Goal: Answer question/provide support: Share knowledge or assist other users

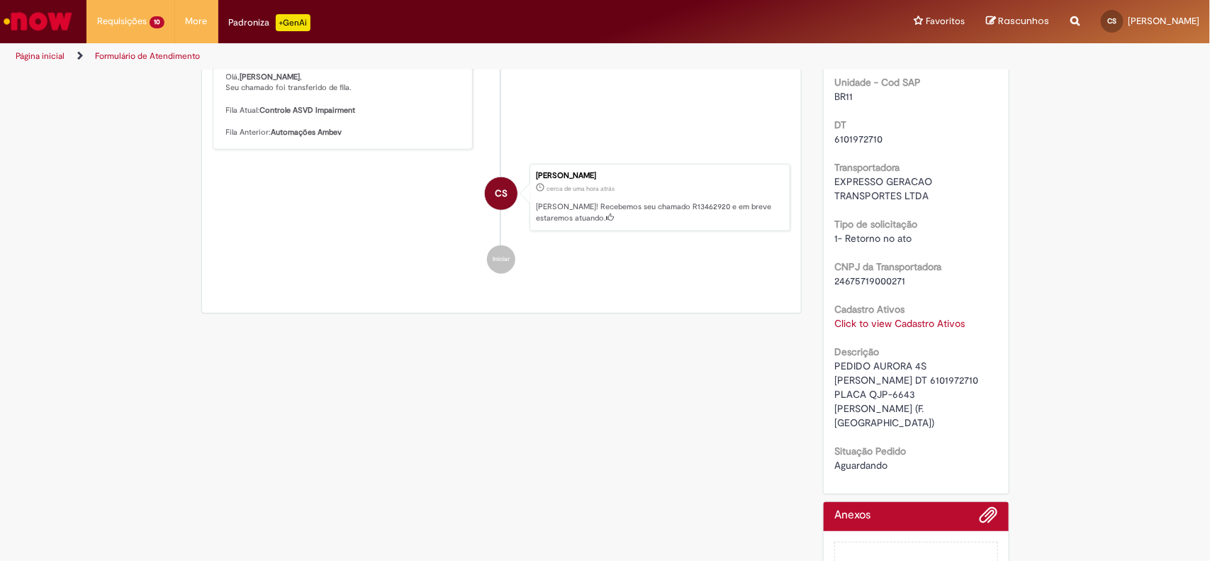
scroll to position [558, 0]
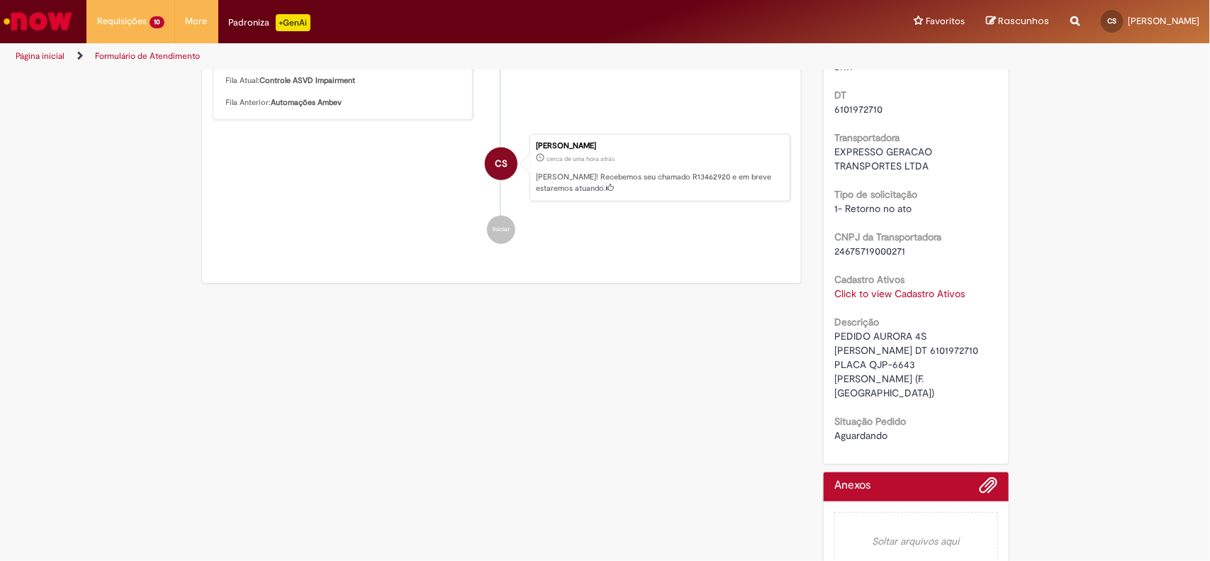
click at [840, 349] on span "PEDIDO AURORA 4S [PERSON_NAME] DT 6101972710 PLACA QJP-6643 [PERSON_NAME] (F. […" at bounding box center [907, 364] width 147 height 69
copy span "6101972710"
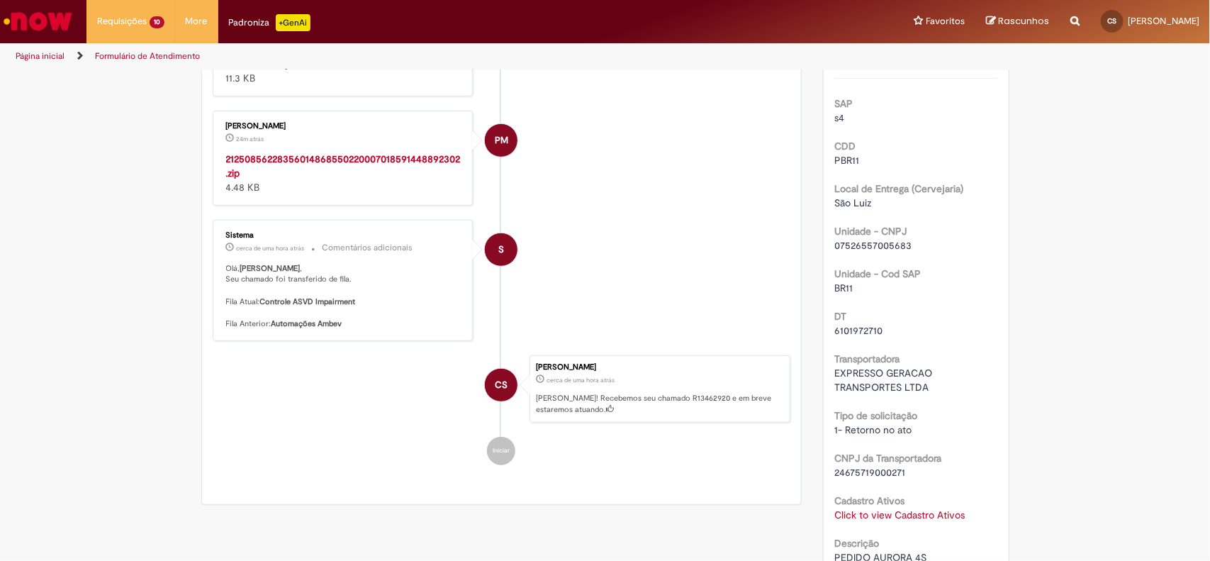
scroll to position [116, 0]
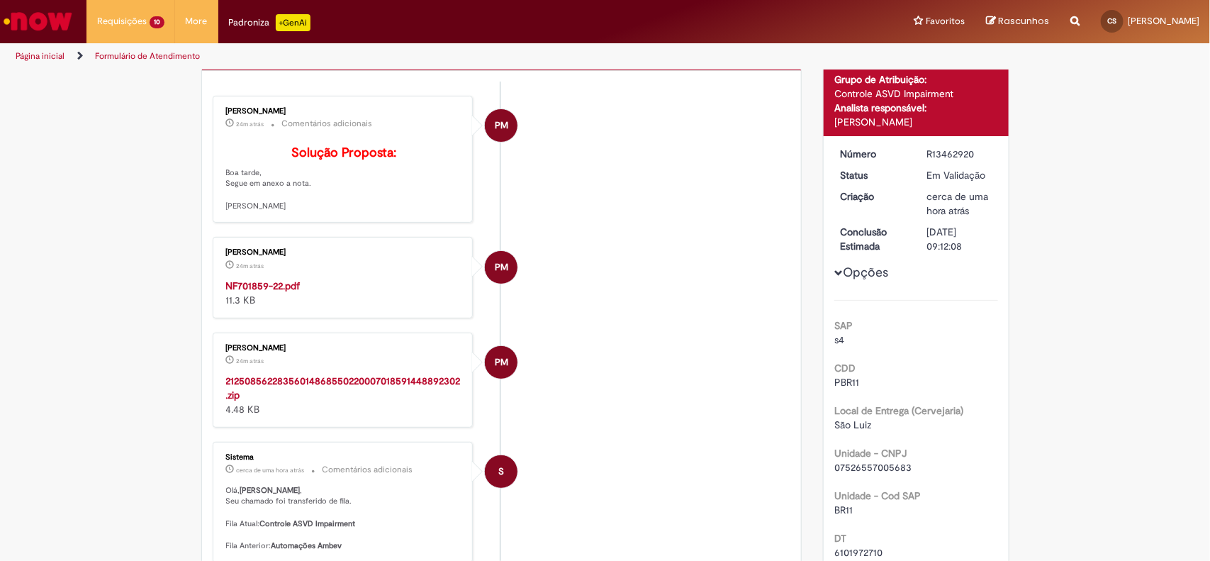
click at [252, 292] on strong "NF701859-22.pdf" at bounding box center [263, 285] width 74 height 13
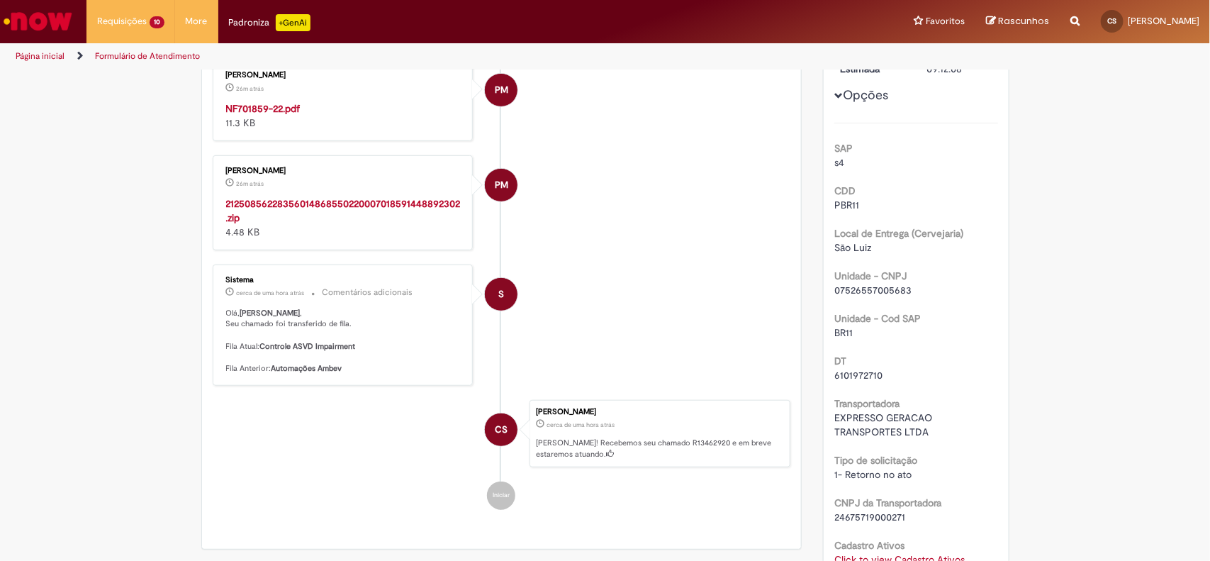
scroll to position [0, 0]
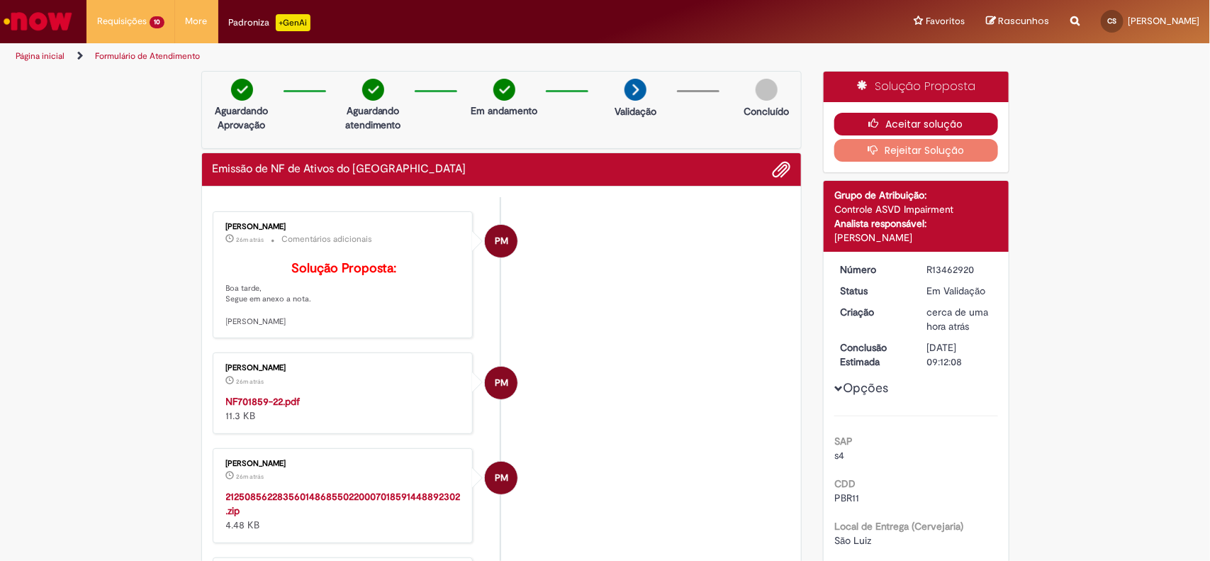
click at [894, 120] on button "Aceitar solução" at bounding box center [916, 124] width 164 height 23
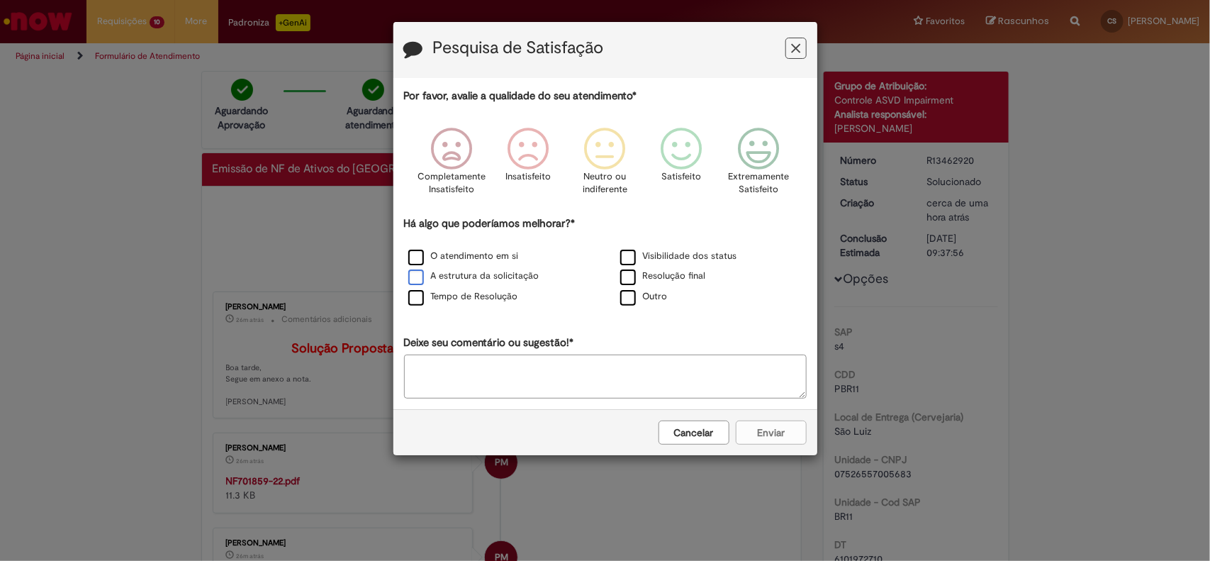
drag, startPoint x: 417, startPoint y: 261, endPoint x: 420, endPoint y: 271, distance: 10.3
click at [417, 261] on label "O atendimento em si" at bounding box center [463, 255] width 111 height 13
click at [424, 280] on label "A estrutura da solicitação" at bounding box center [473, 275] width 131 height 13
click at [416, 296] on label "Tempo de Resolução" at bounding box center [463, 296] width 110 height 13
click at [755, 160] on icon "Feedback" at bounding box center [757, 149] width 53 height 43
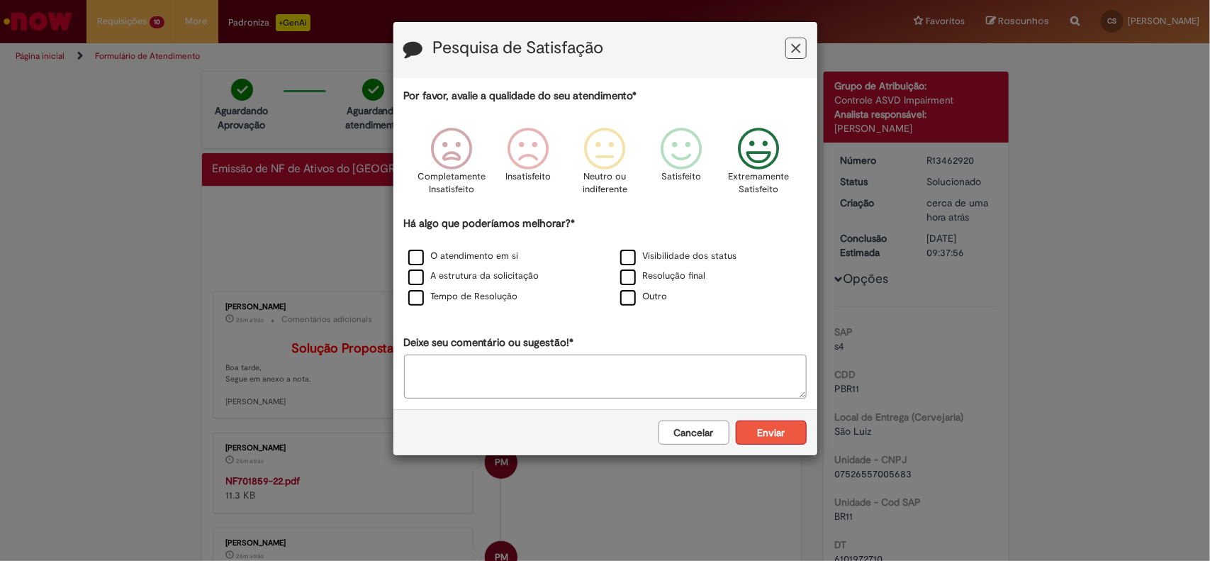
click at [760, 427] on button "Enviar" at bounding box center [771, 432] width 71 height 24
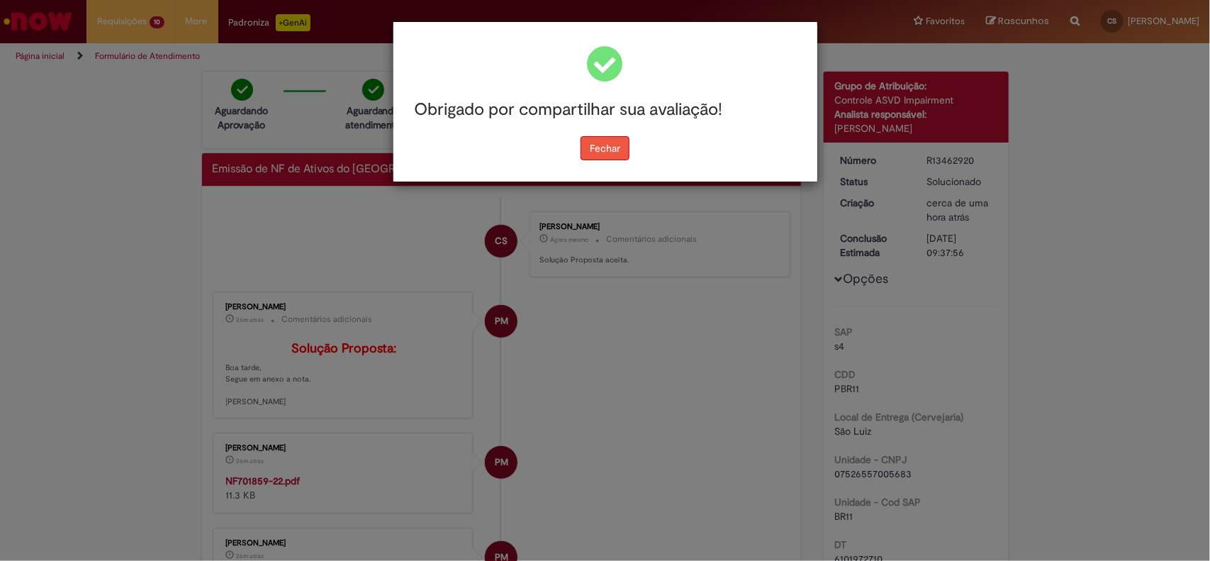
click at [603, 138] on button "Fechar" at bounding box center [604, 148] width 49 height 24
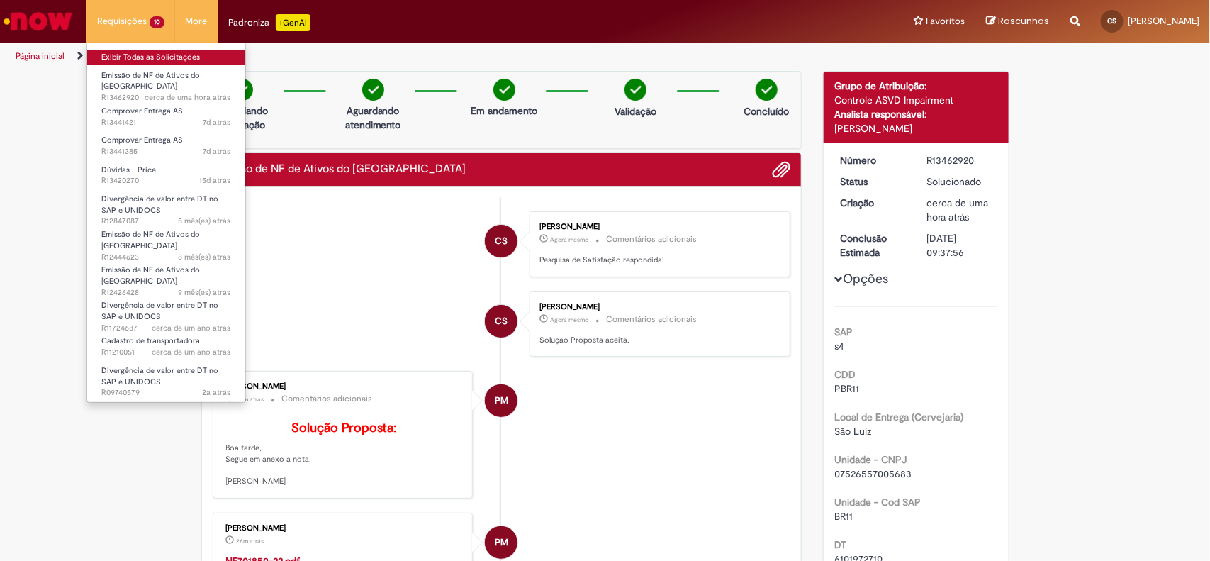
click at [159, 57] on link "Exibir Todas as Solicitações" at bounding box center [166, 58] width 158 height 16
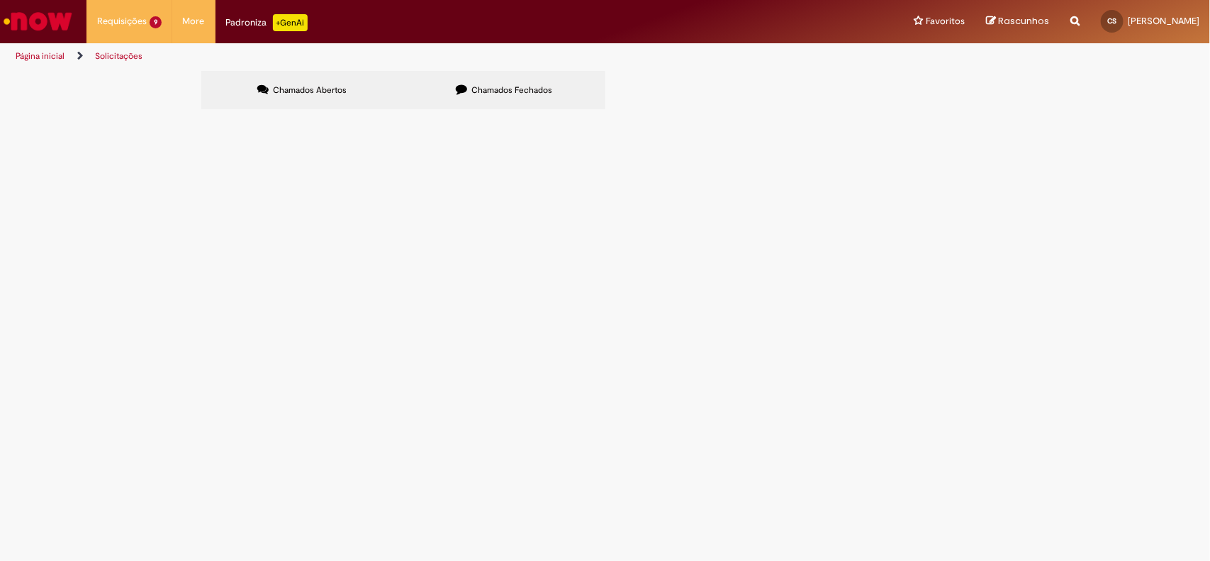
click at [503, 86] on span "Chamados Fechados" at bounding box center [511, 89] width 81 height 11
drag, startPoint x: 554, startPoint y: 253, endPoint x: 517, endPoint y: 252, distance: 36.9
click at [0, 0] on span "PEDIDO AURORA 4S [PERSON_NAME] DT 6101989156 PLACA SBN-1H93 BRAULINO DEOCLESIO …" at bounding box center [0, 0] width 0 height 0
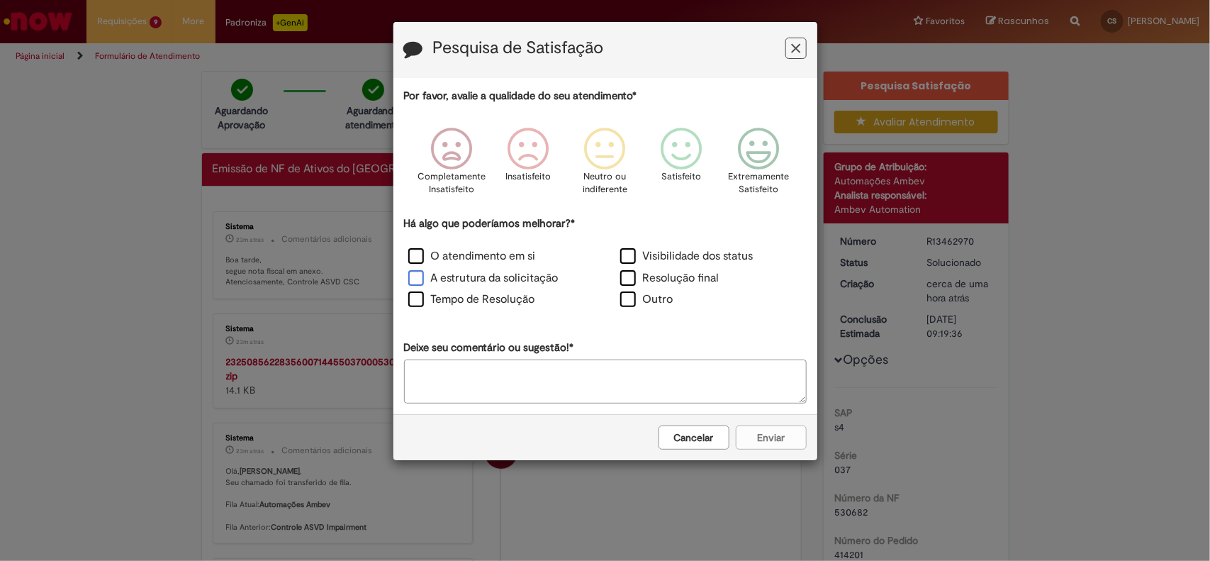
drag, startPoint x: 420, startPoint y: 259, endPoint x: 407, endPoint y: 279, distance: 23.2
click at [412, 261] on label "O atendimento em si" at bounding box center [472, 256] width 128 height 16
click at [408, 281] on label "A estrutura da solicitação" at bounding box center [483, 278] width 150 height 16
click at [412, 296] on label "Tempo de Resolução" at bounding box center [471, 299] width 127 height 16
click at [756, 156] on icon "Feedback" at bounding box center [757, 149] width 53 height 43
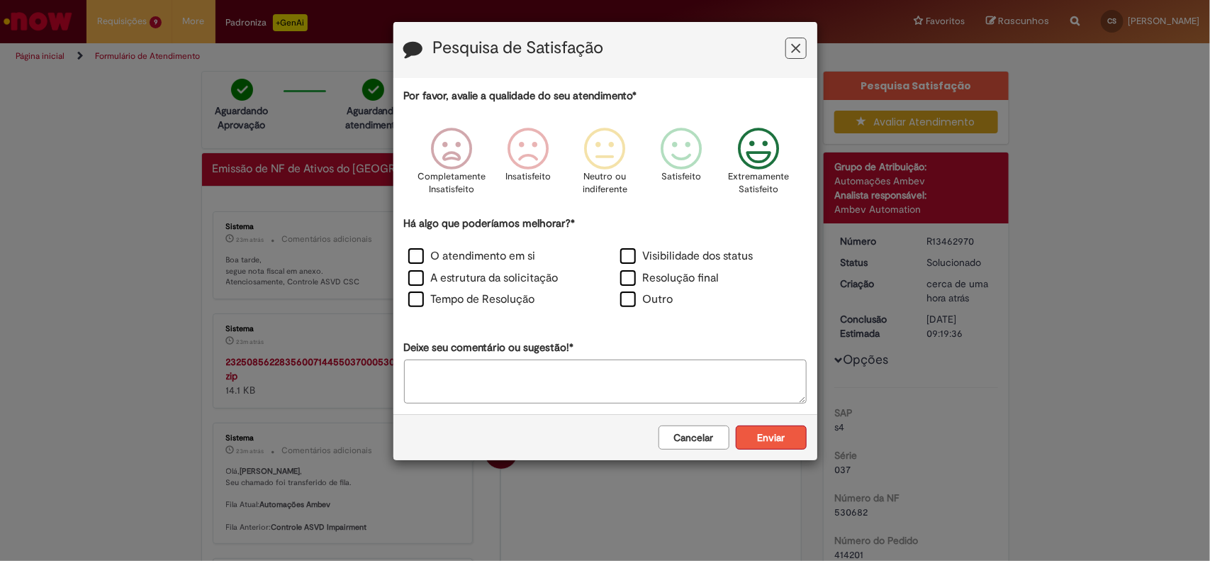
click at [756, 439] on button "Enviar" at bounding box center [771, 437] width 71 height 24
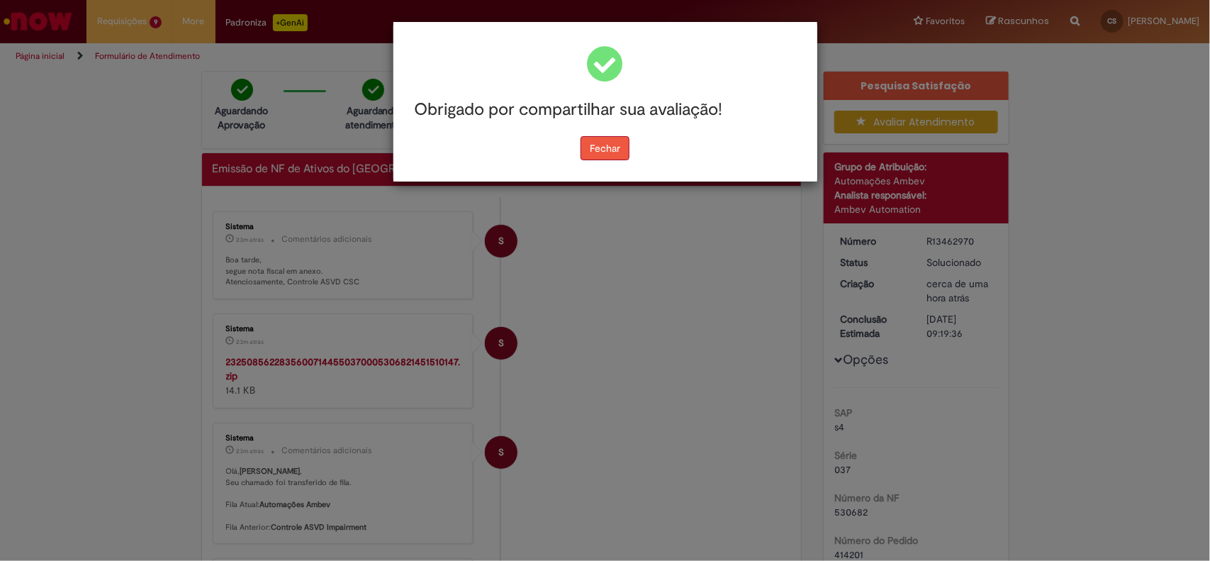
click at [595, 157] on button "Fechar" at bounding box center [604, 148] width 49 height 24
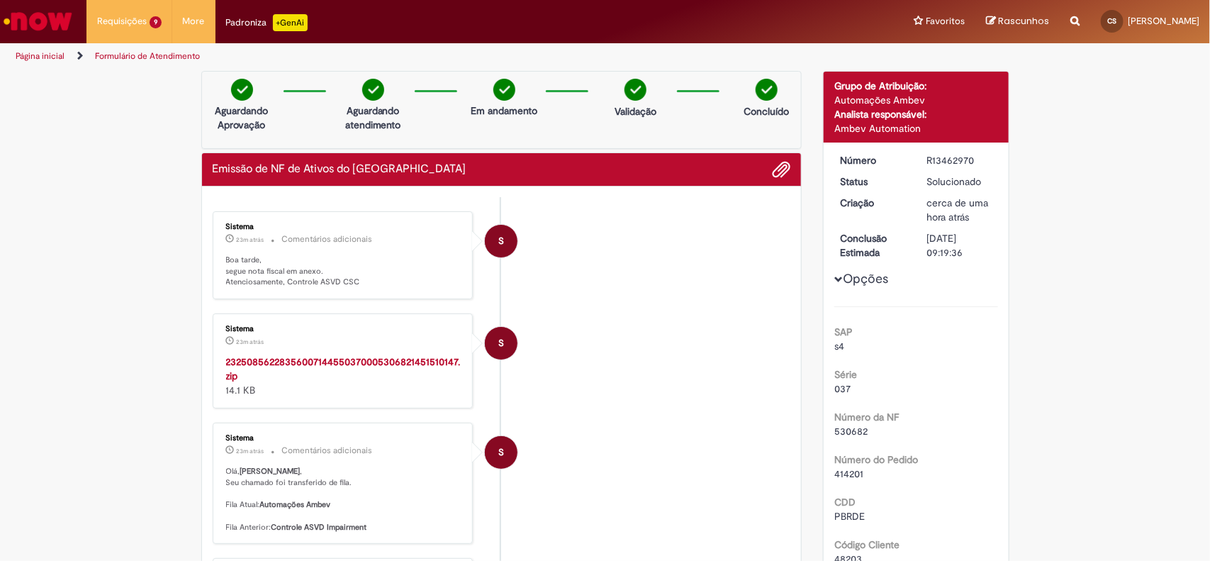
click at [383, 359] on strong "23250856228356007144550370005306821451510147.zip" at bounding box center [343, 368] width 235 height 27
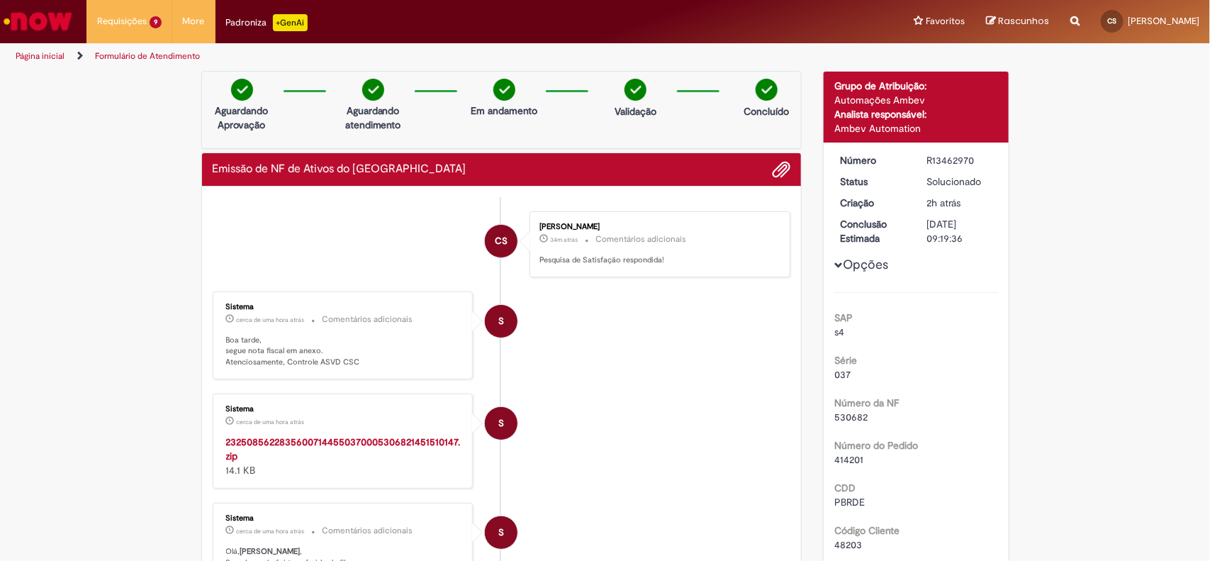
click at [288, 222] on li "CS [PERSON_NAME] 34m atrás 34 minutos atrás Comentários adicionais Pesquisa de …" at bounding box center [502, 244] width 578 height 66
click at [372, 225] on li "CS [PERSON_NAME] 42m atrás 42 minutos atrás Comentários adicionais Pesquisa de …" at bounding box center [502, 244] width 578 height 66
